Goal: Find specific page/section: Locate a particular part of the current website

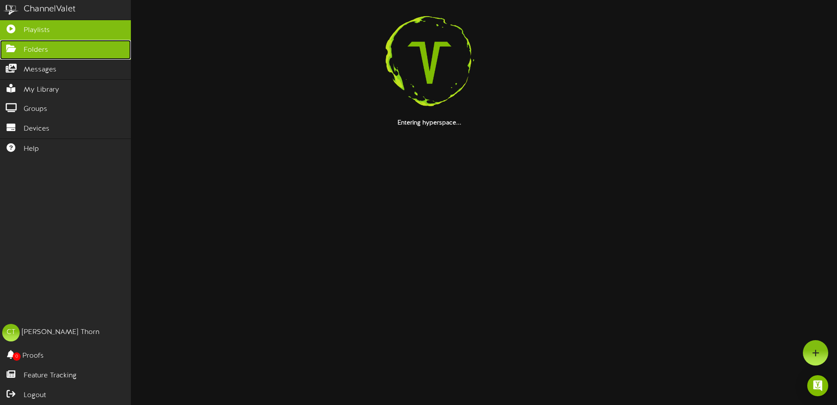
click at [15, 48] on icon at bounding box center [11, 47] width 22 height 7
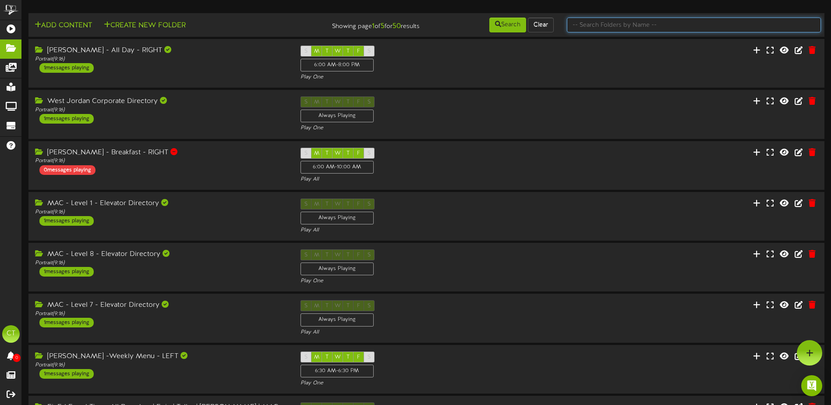
click at [602, 27] on input "text" at bounding box center [694, 25] width 254 height 15
type input "member appreciation"
click at [510, 22] on button "Search" at bounding box center [507, 25] width 37 height 15
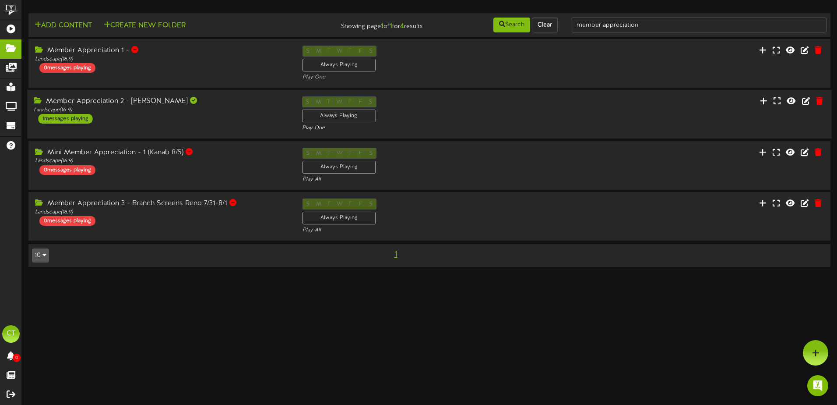
click at [124, 116] on div "Member Appreciation 2 - [PERSON_NAME] Landscape ( 16:9 ) 1 messages playing" at bounding box center [161, 109] width 268 height 27
